Goal: Find specific page/section: Find specific page/section

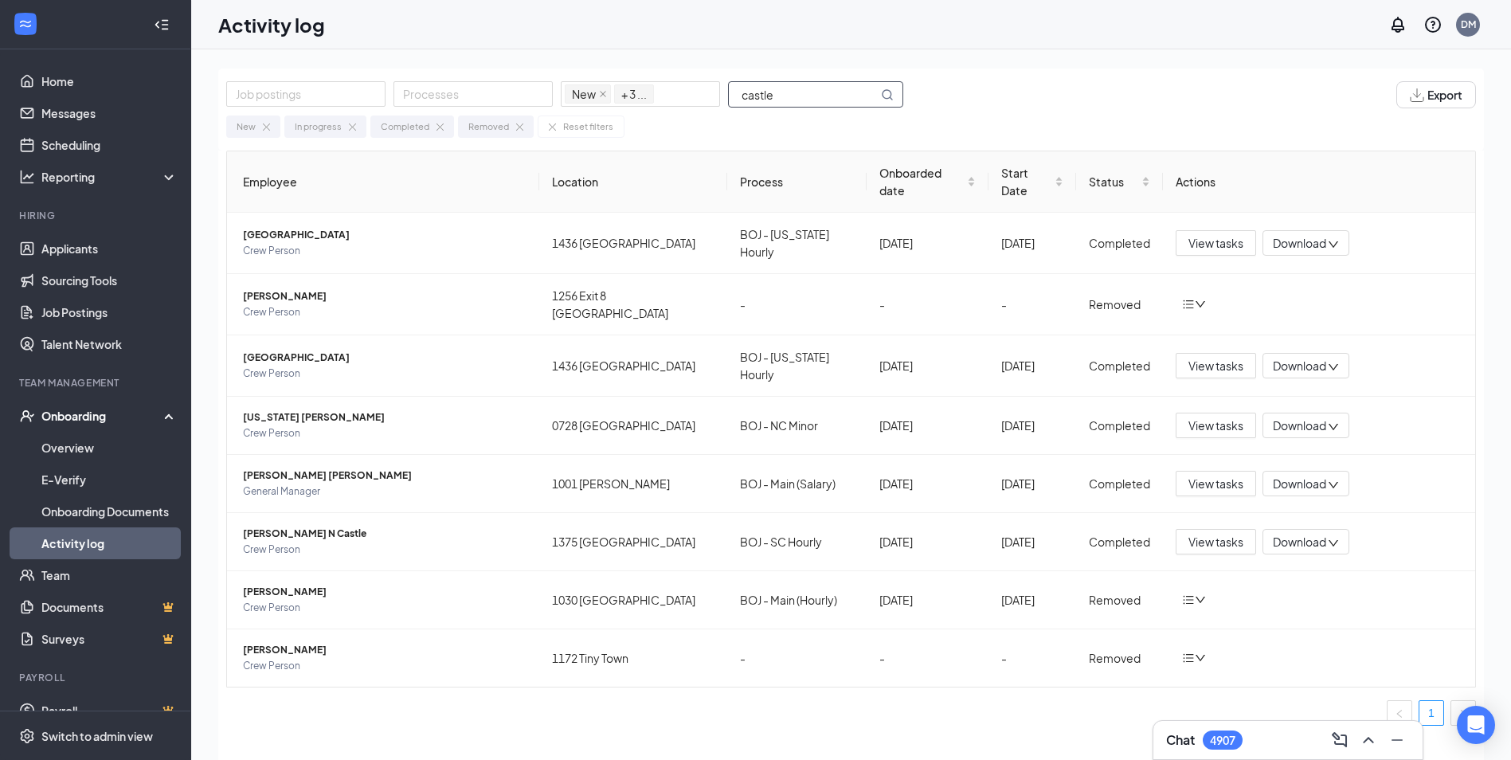
drag, startPoint x: 805, startPoint y: 97, endPoint x: -235, endPoint y: 112, distance: 1040.2
click at [0, 112] on html "Home Messages Scheduling Reporting Hiring Applicants Sourcing Tools Job Posting…" at bounding box center [755, 380] width 1511 height 760
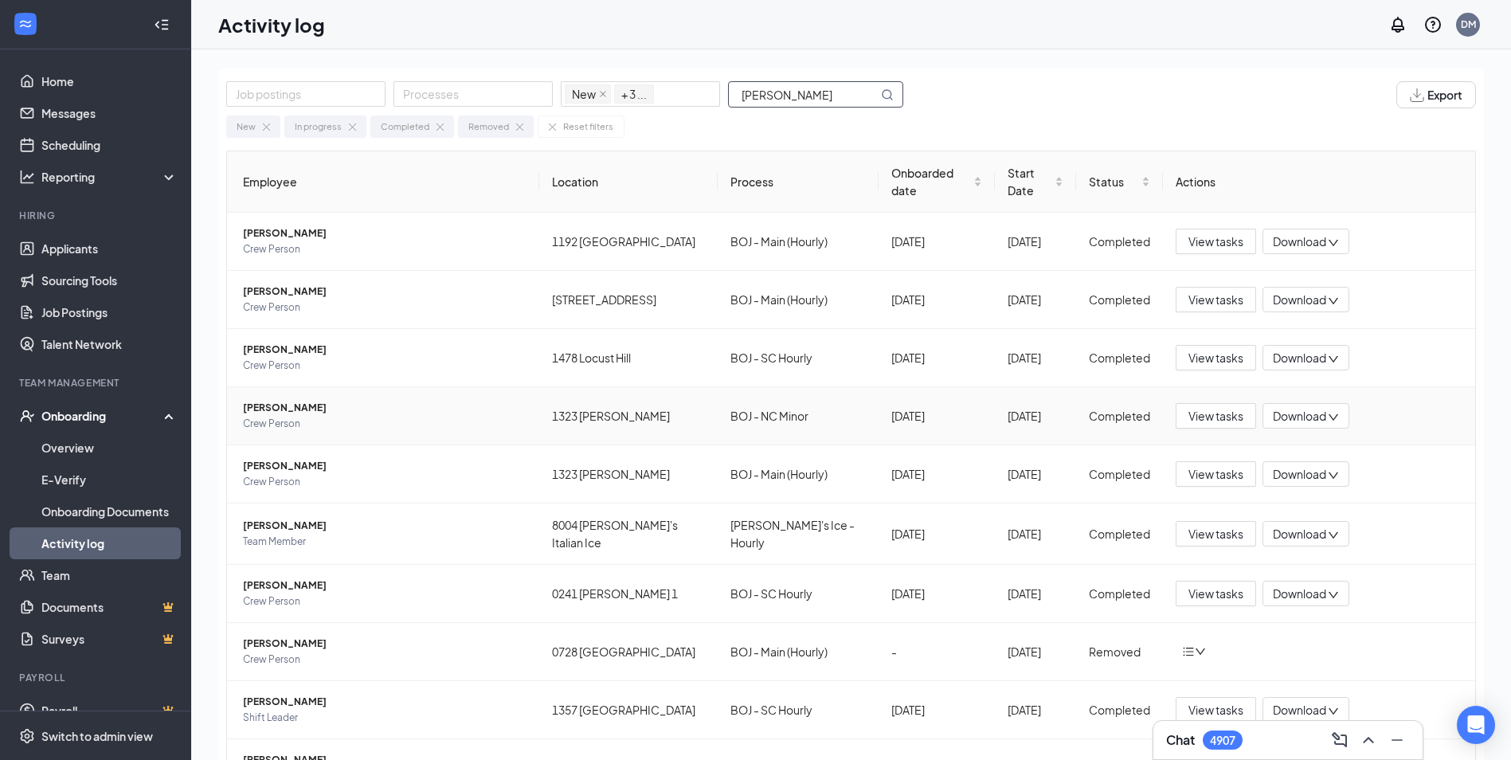
type input "[PERSON_NAME]"
click at [297, 400] on span "[PERSON_NAME]" at bounding box center [385, 408] width 284 height 16
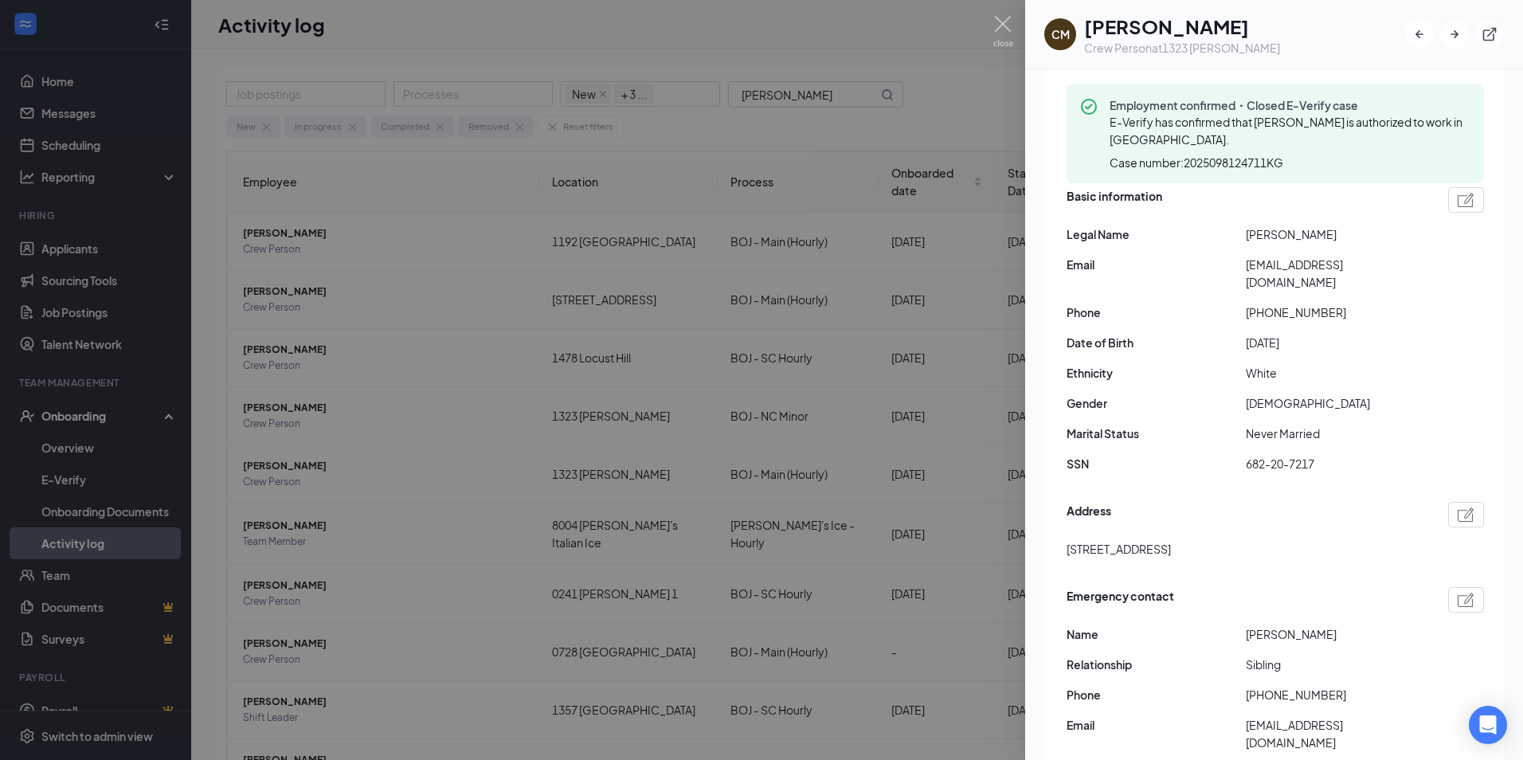
scroll to position [159, 0]
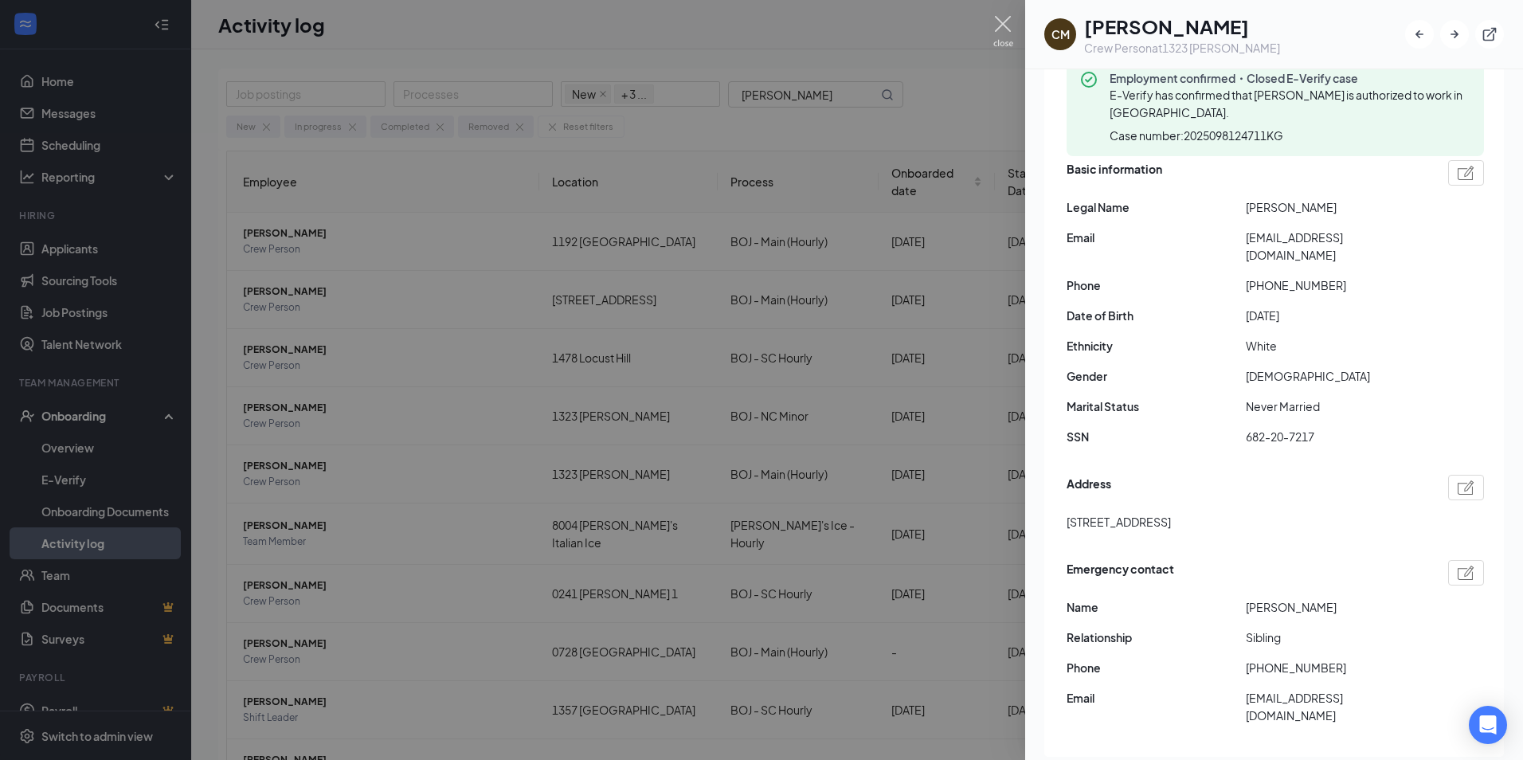
click at [1004, 18] on img at bounding box center [1003, 31] width 20 height 31
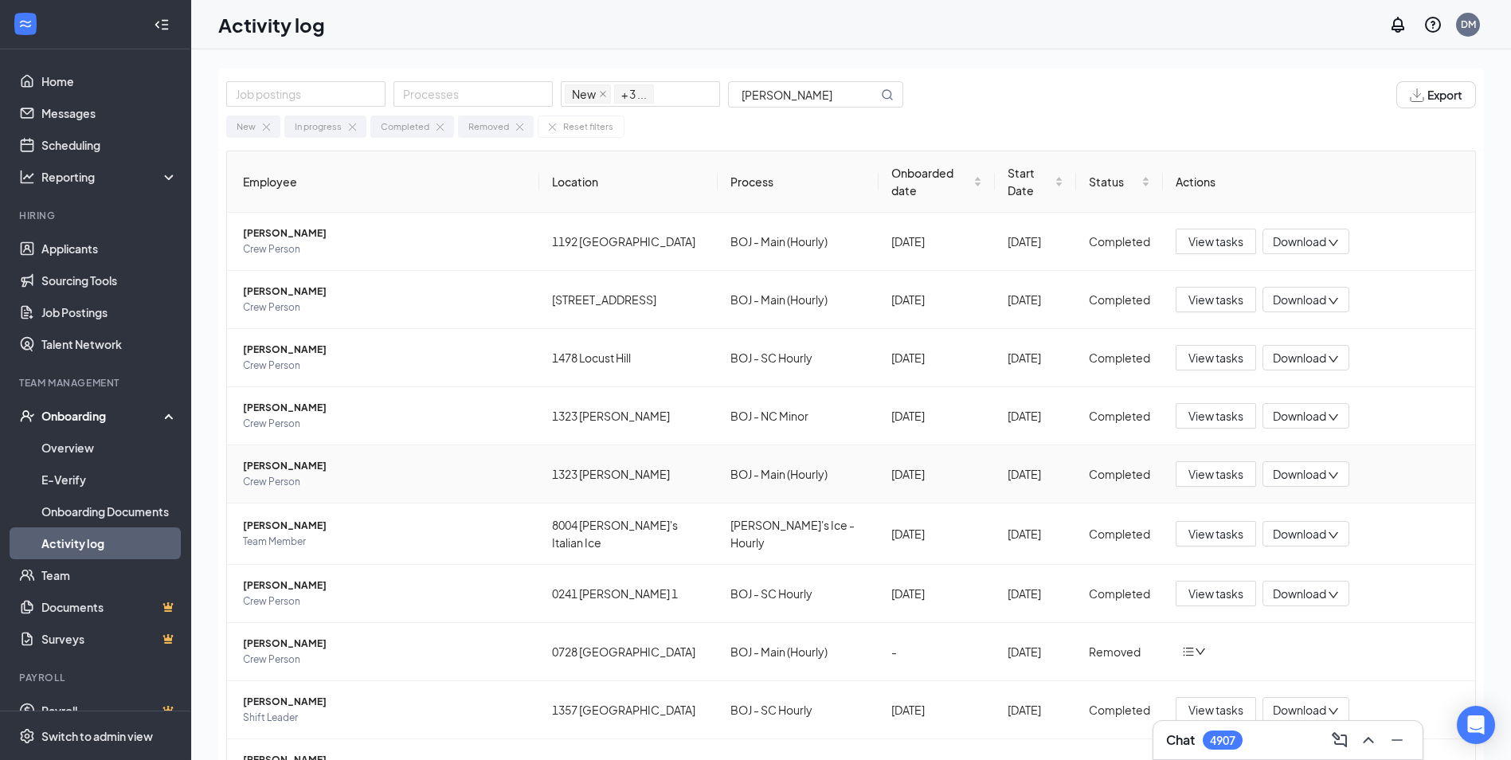
click at [249, 458] on span "[PERSON_NAME]" at bounding box center [385, 466] width 284 height 16
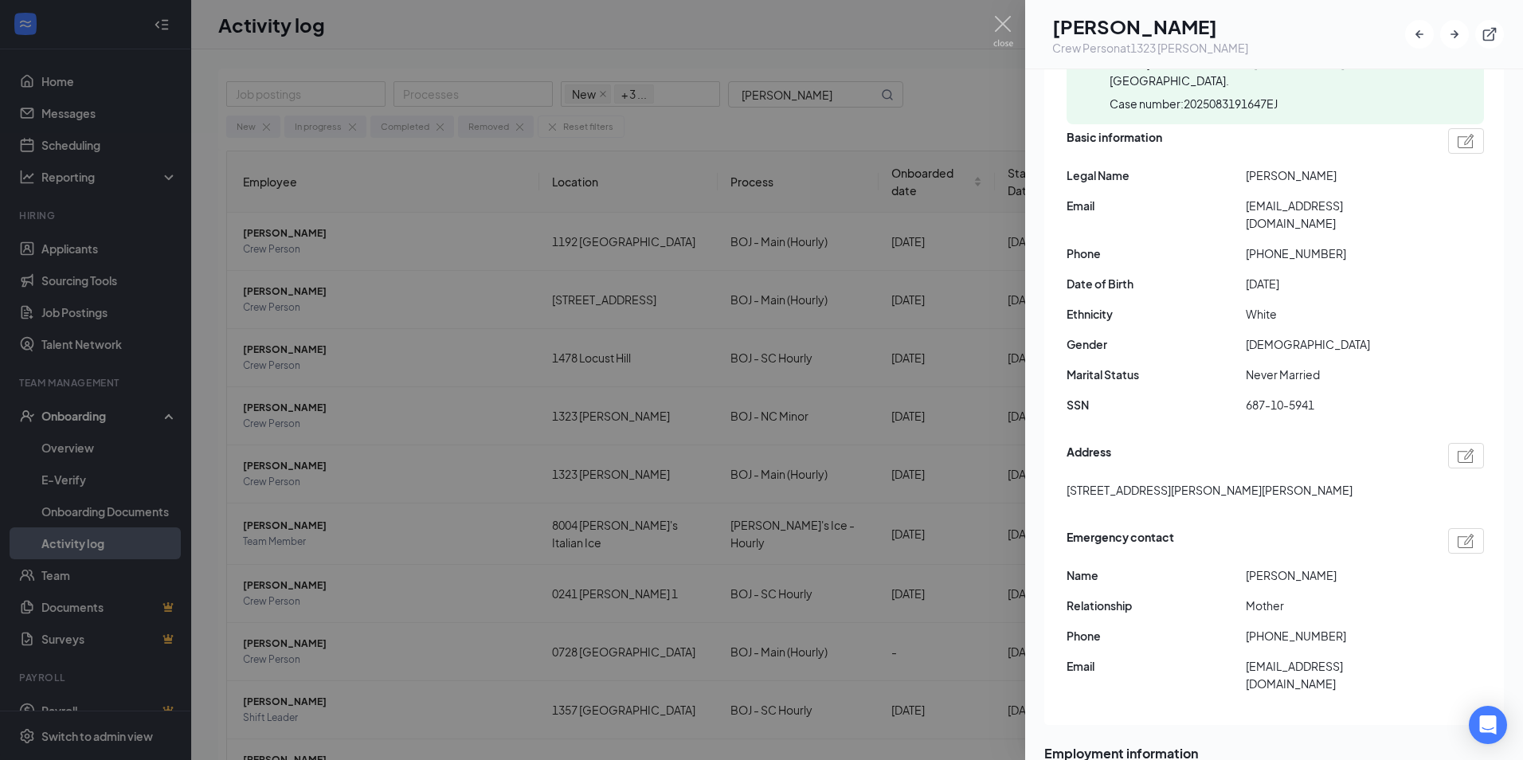
scroll to position [319, 0]
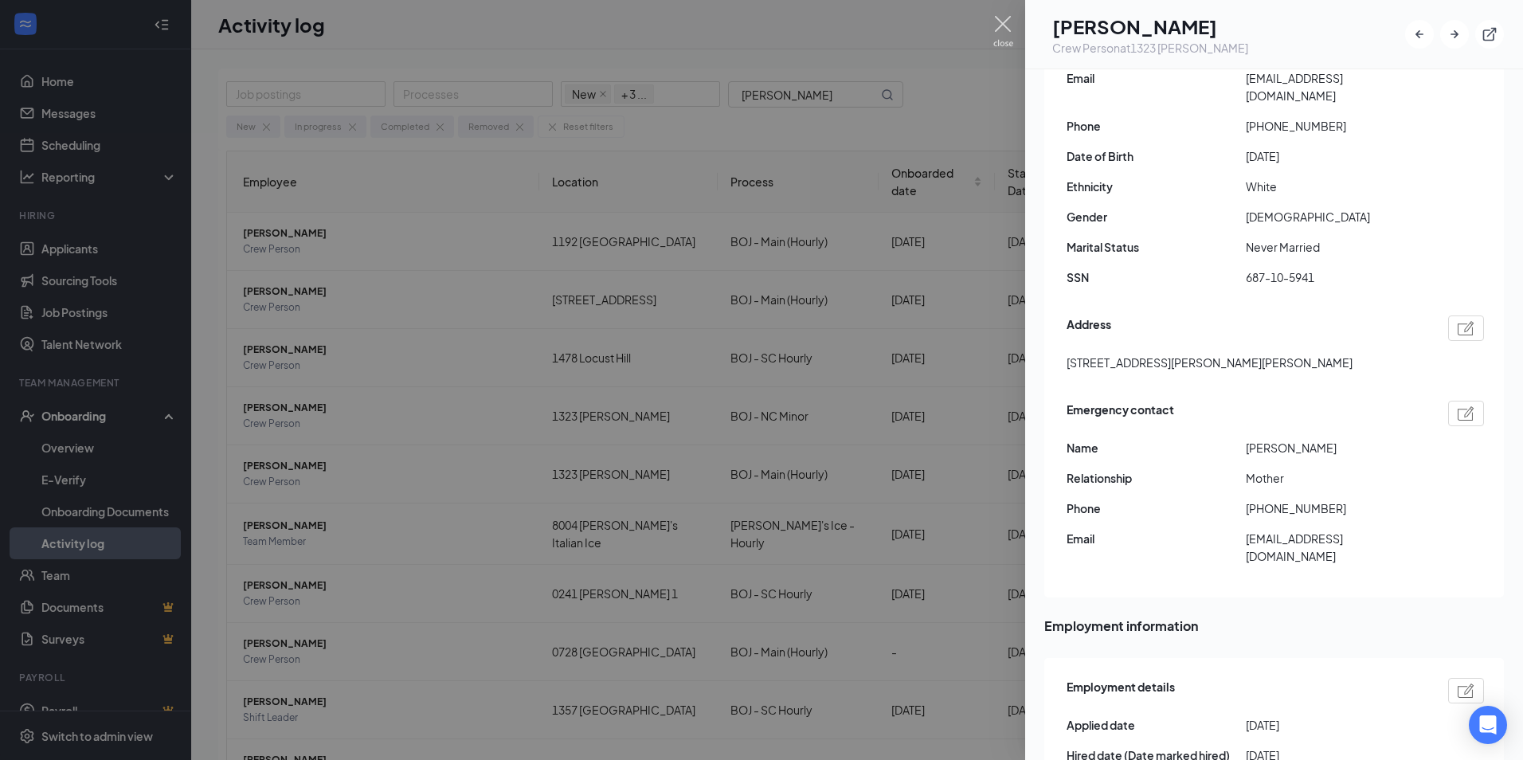
click at [1005, 25] on img at bounding box center [1003, 31] width 20 height 31
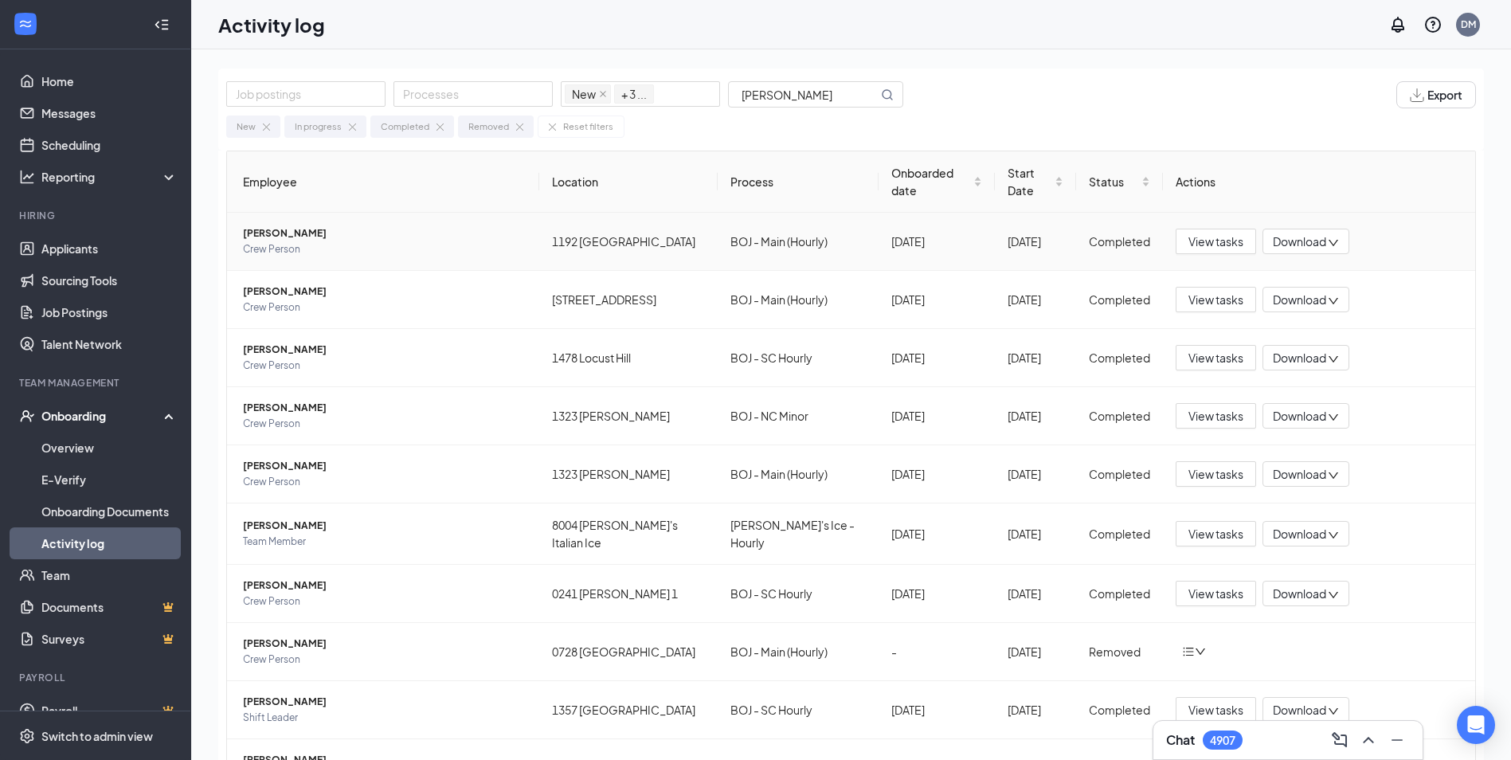
click at [307, 225] on span "[PERSON_NAME]" at bounding box center [385, 233] width 284 height 16
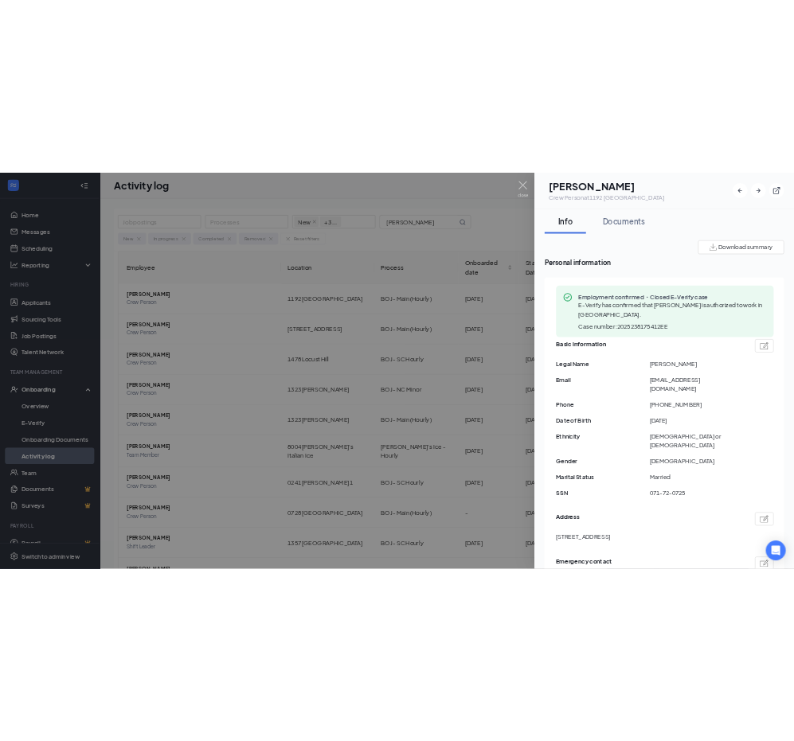
scroll to position [239, 0]
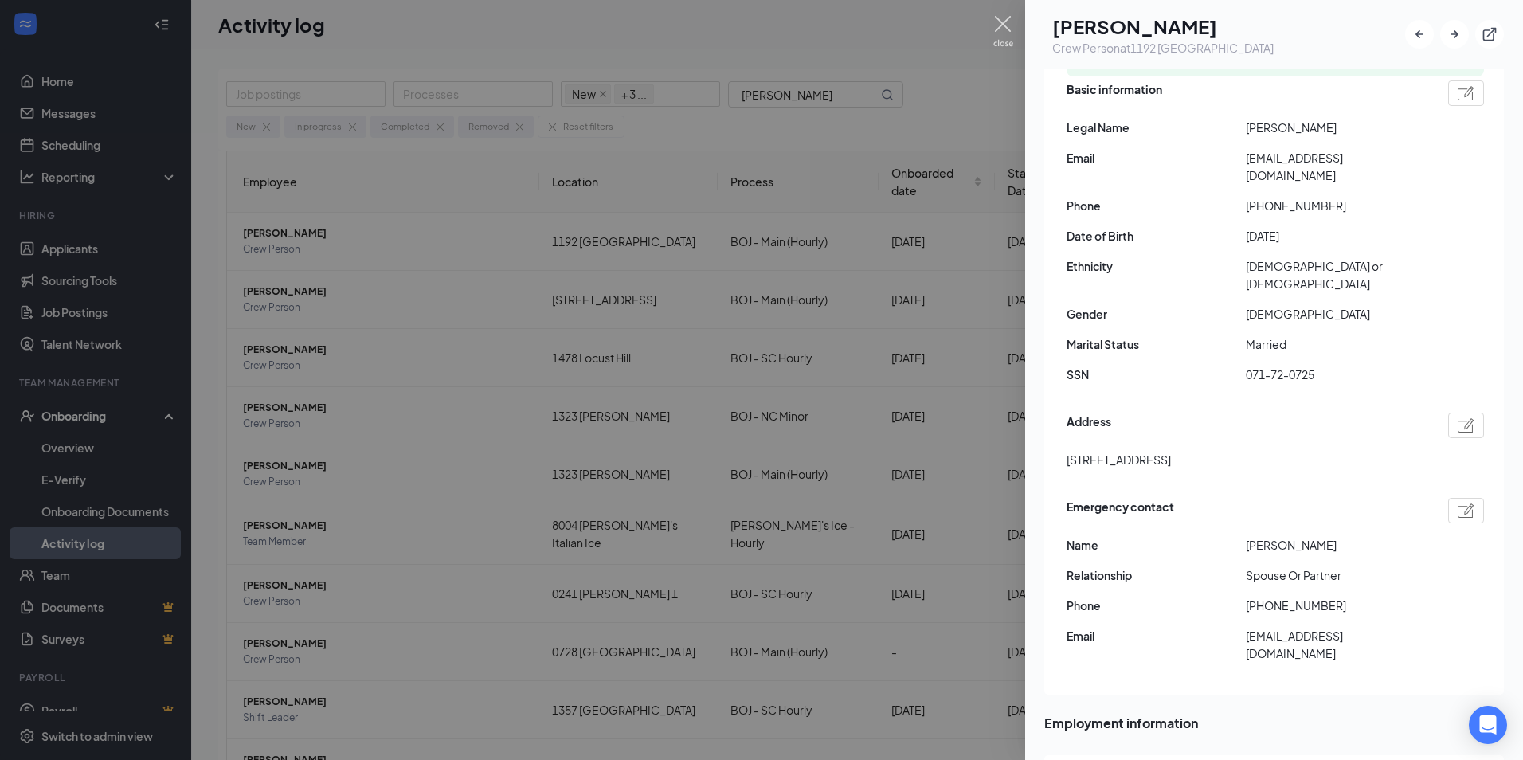
click at [1004, 22] on img at bounding box center [1003, 31] width 20 height 31
